Goal: Task Accomplishment & Management: Manage account settings

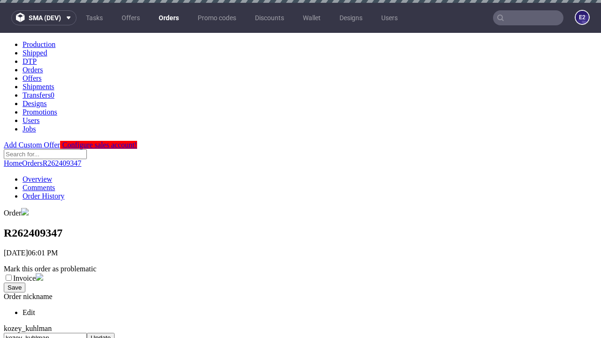
scroll to position [384, 0]
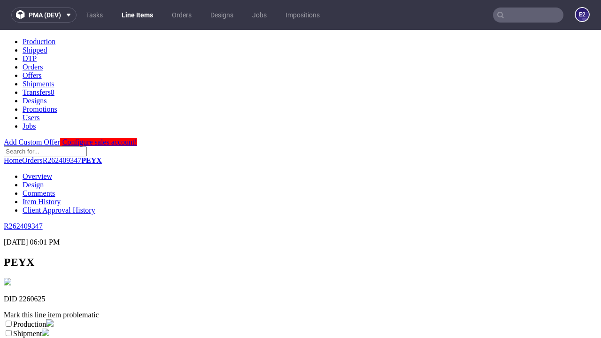
scroll to position [165, 0]
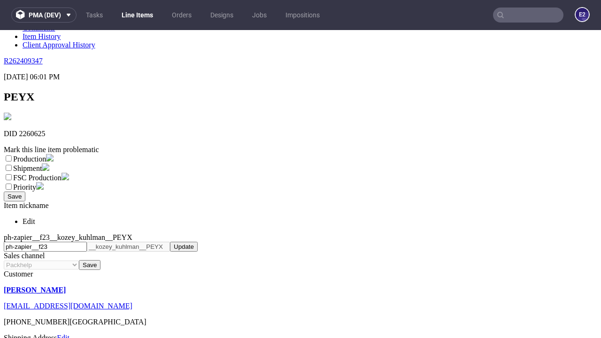
select select "dtp_ca_needed"
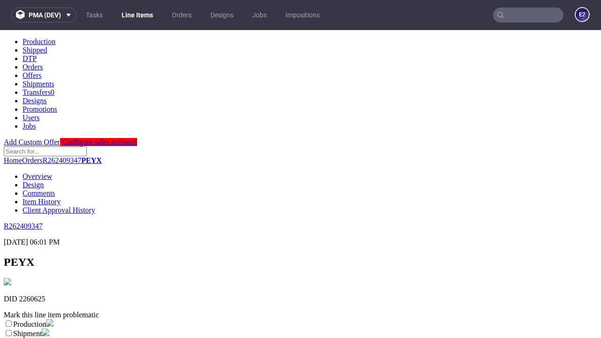
scroll to position [0, 0]
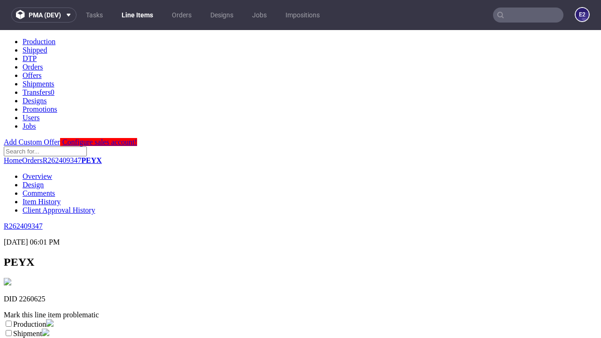
checkbox input "true"
